Goal: Task Accomplishment & Management: Use online tool/utility

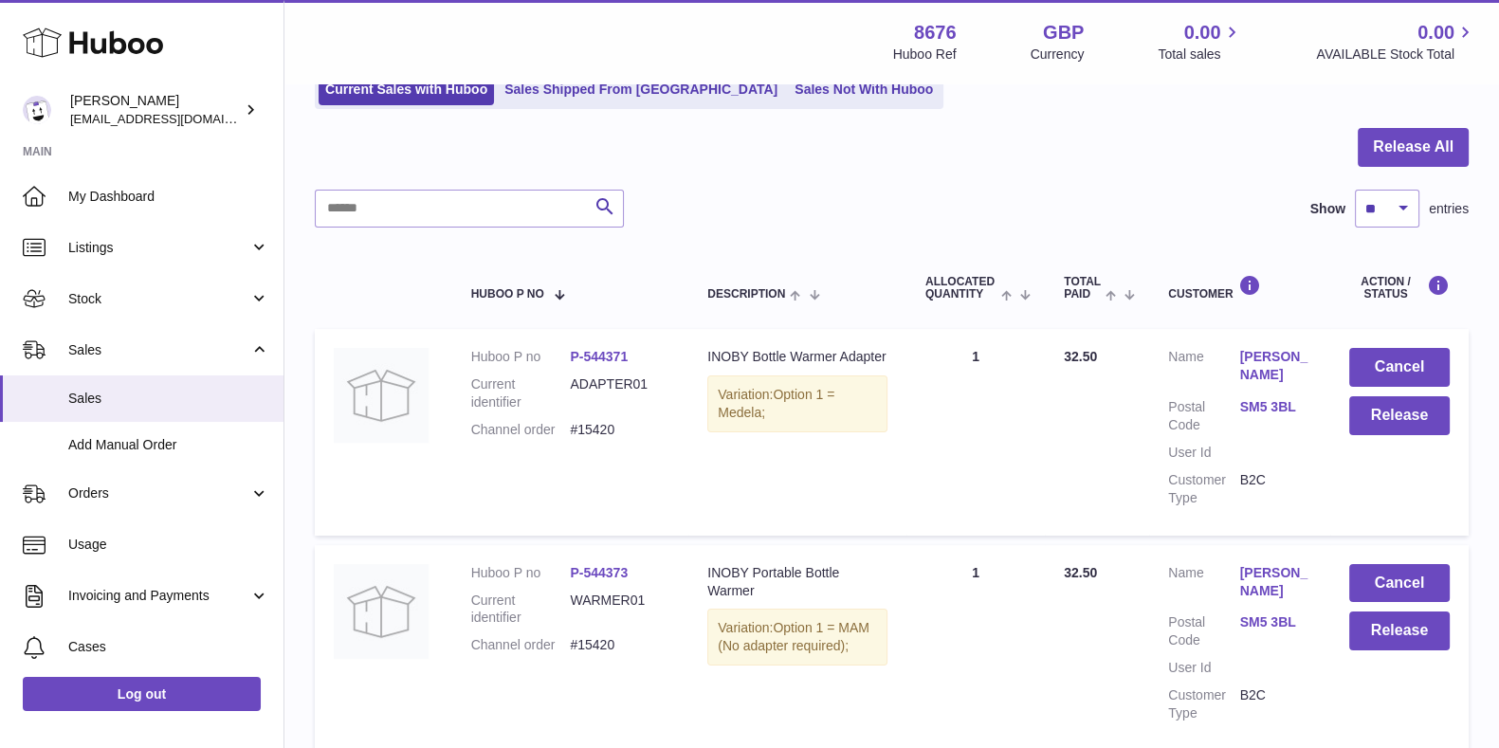
scroll to position [308, 0]
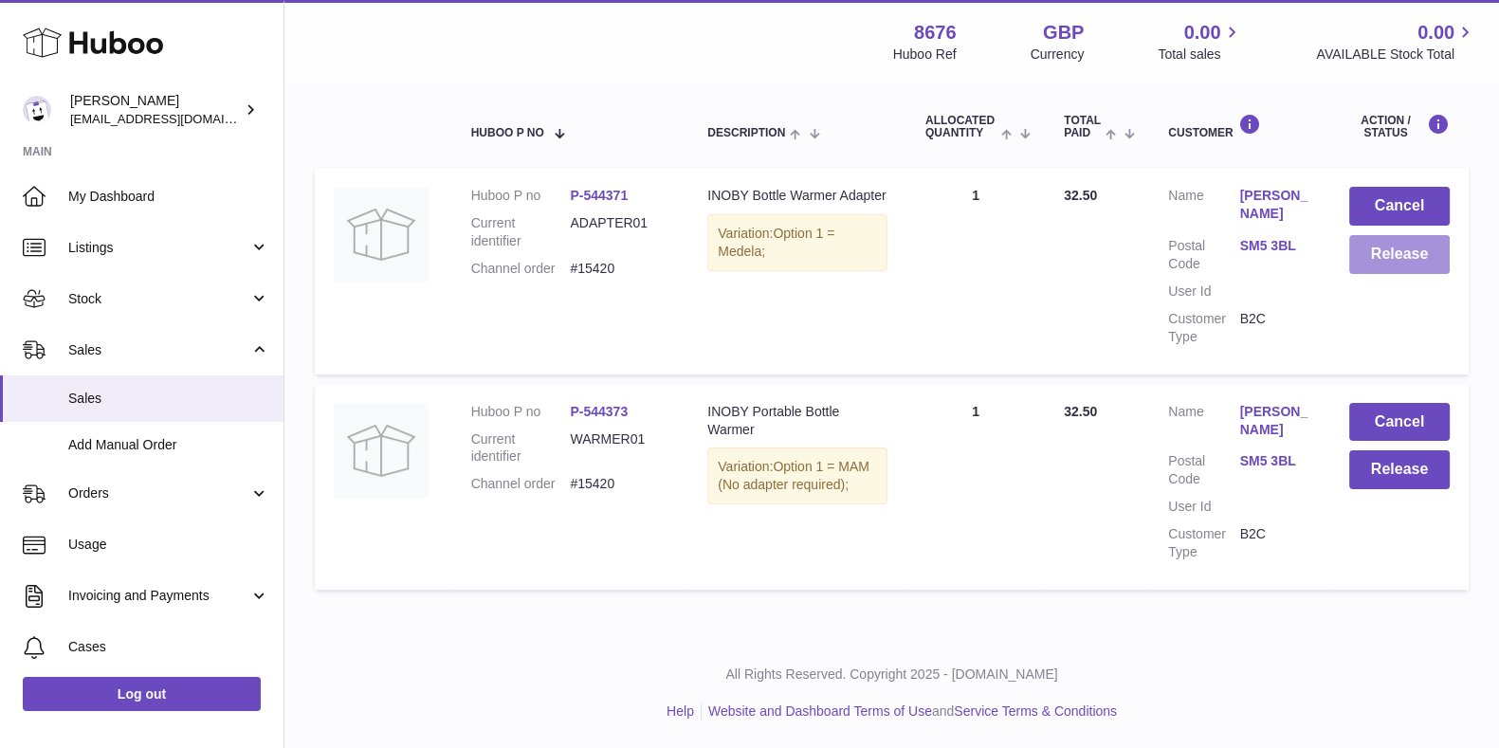
click at [1390, 239] on button "Release" at bounding box center [1400, 254] width 101 height 39
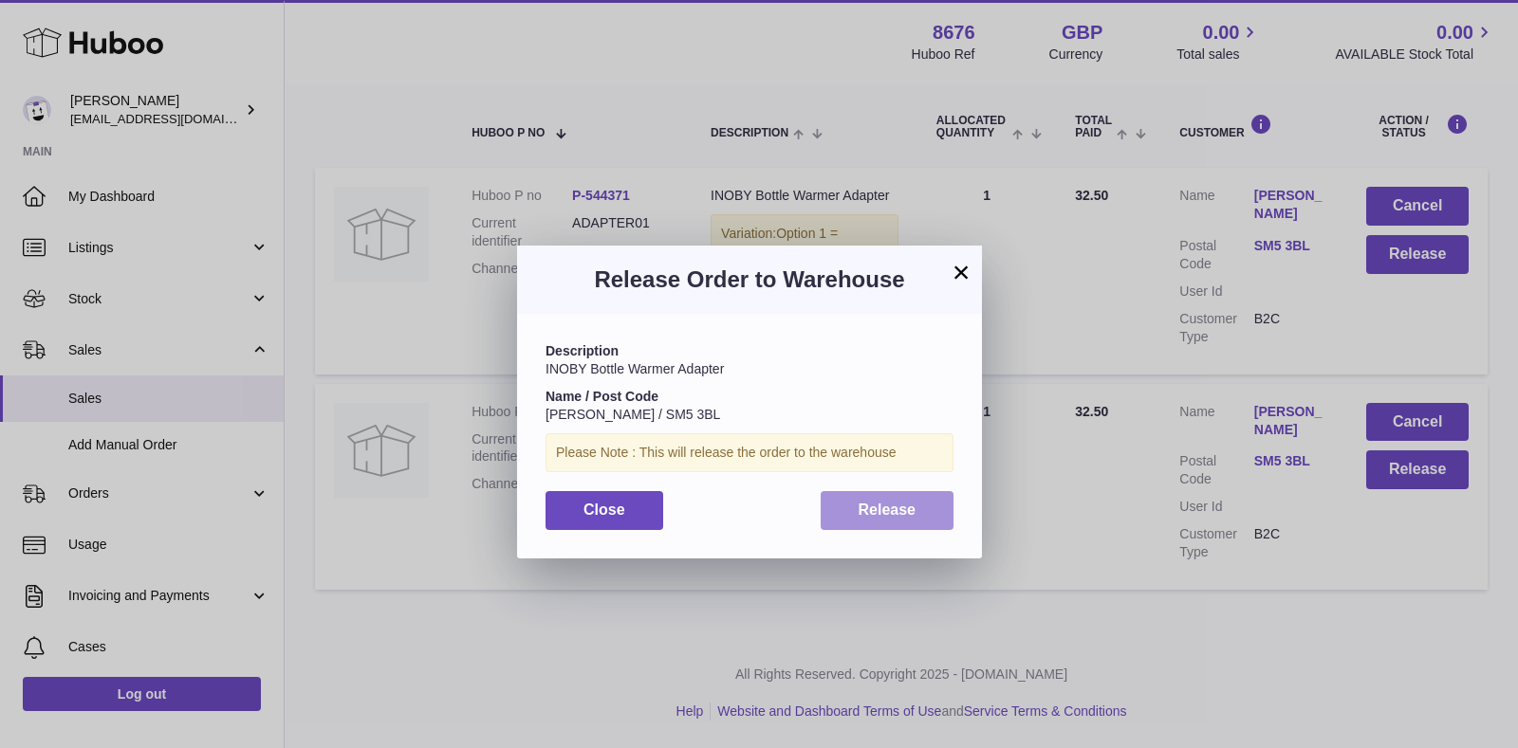
click at [857, 518] on button "Release" at bounding box center [887, 510] width 134 height 39
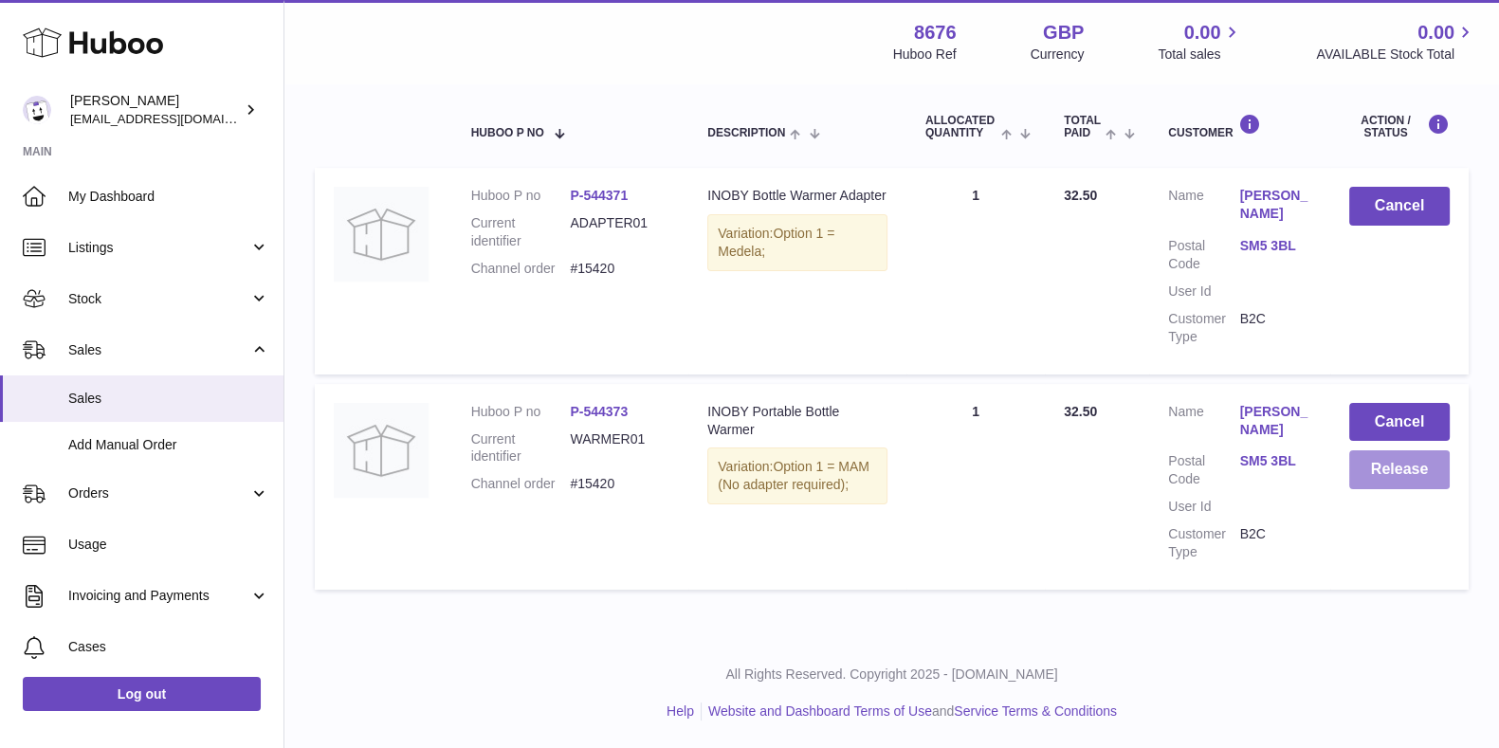
click at [1426, 481] on button "Release" at bounding box center [1400, 470] width 101 height 39
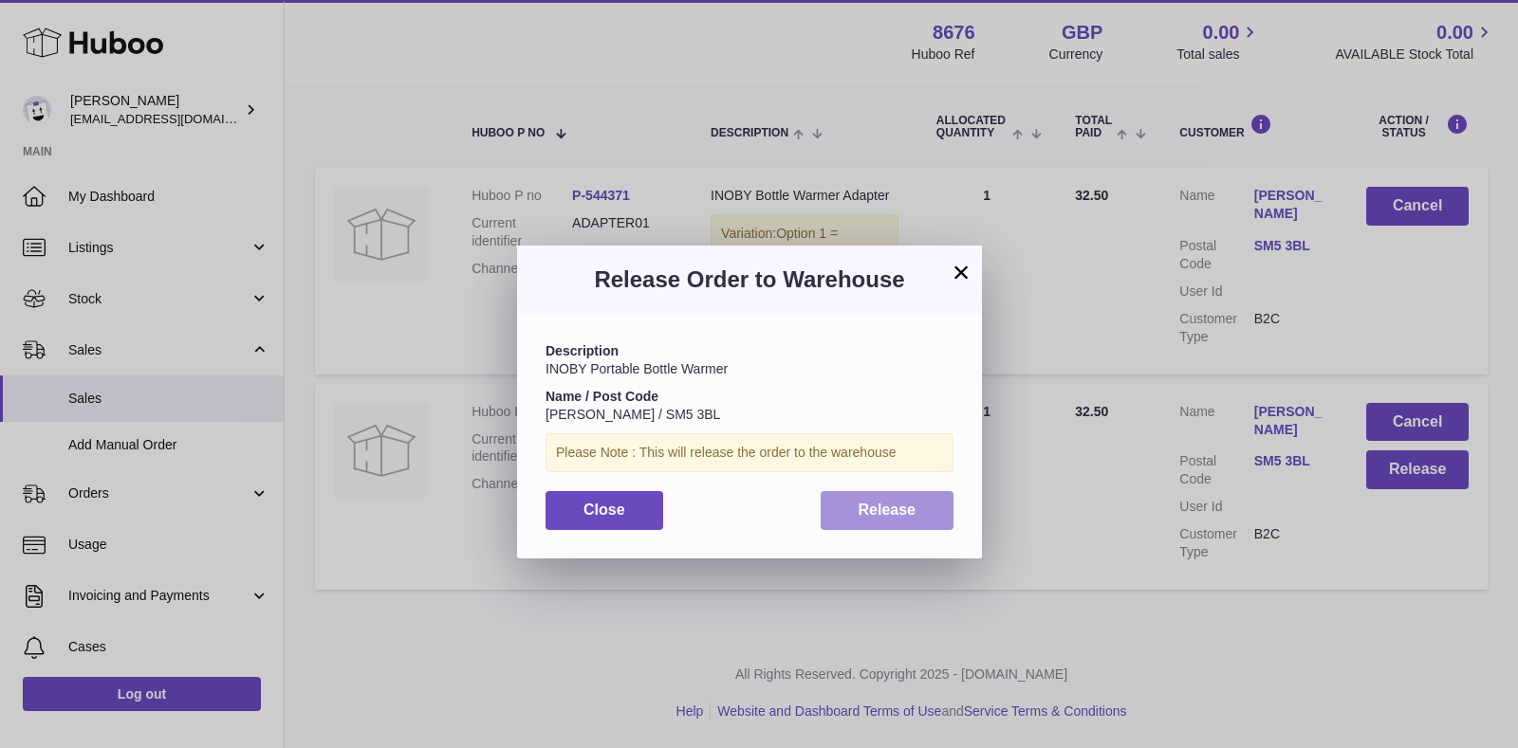
click at [853, 509] on button "Release" at bounding box center [887, 510] width 134 height 39
